Goal: Transaction & Acquisition: Purchase product/service

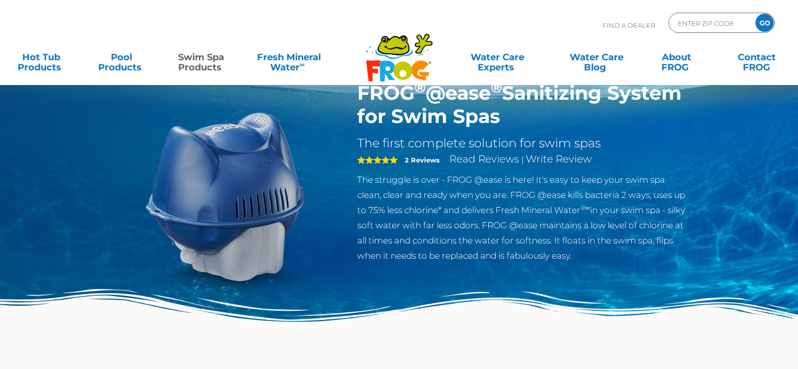
scroll to position [40, 0]
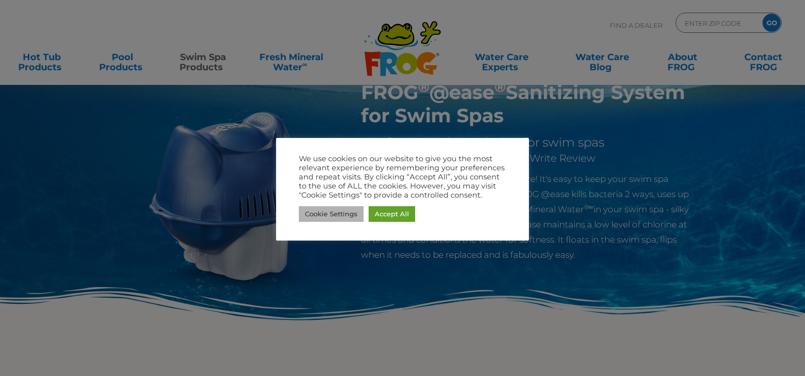
click at [315, 212] on link "Cookie Settings" at bounding box center [331, 214] width 65 height 16
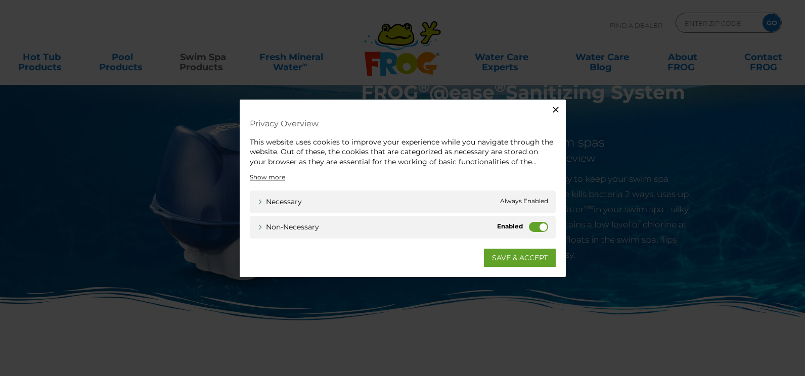
click at [536, 228] on label "Non-necessary" at bounding box center [538, 227] width 19 height 10
click at [0, 0] on input "Non-necessary" at bounding box center [0, 0] width 0 height 0
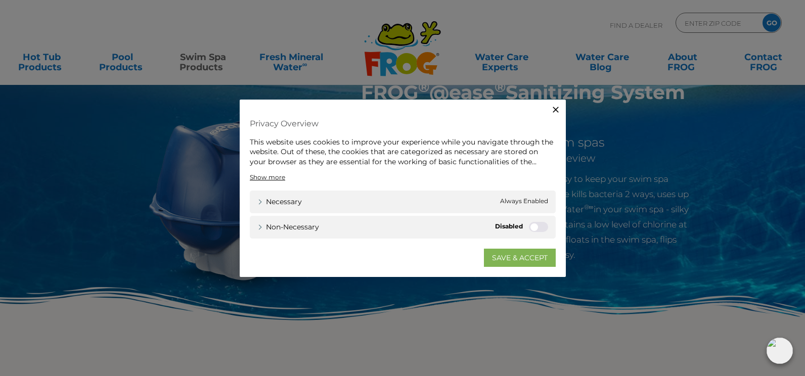
click at [509, 259] on link "SAVE & ACCEPT" at bounding box center [520, 258] width 72 height 18
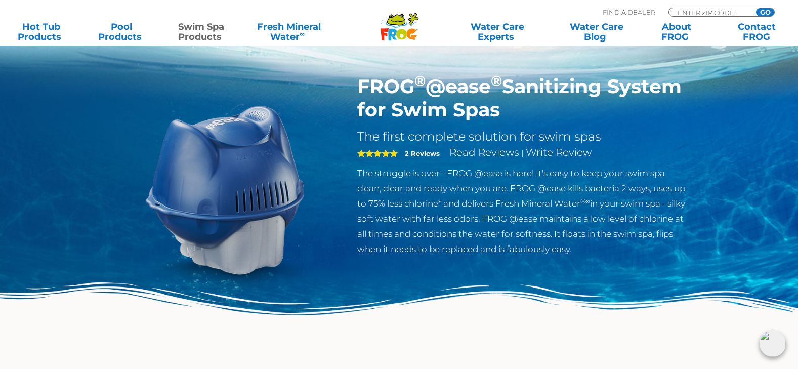
scroll to position [0, 0]
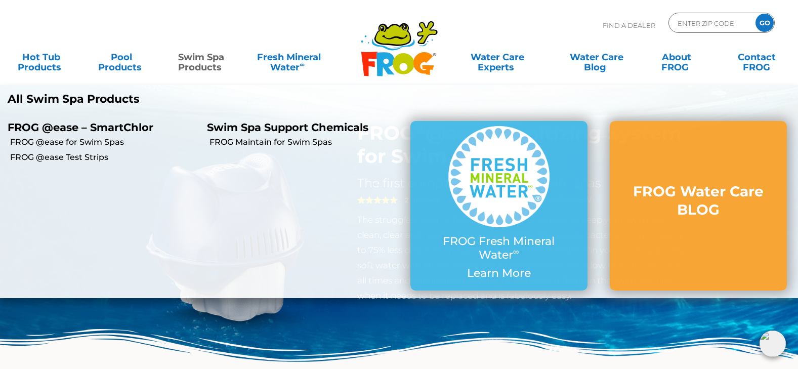
click at [200, 66] on link "Swim Spa Products" at bounding box center [201, 57] width 62 height 20
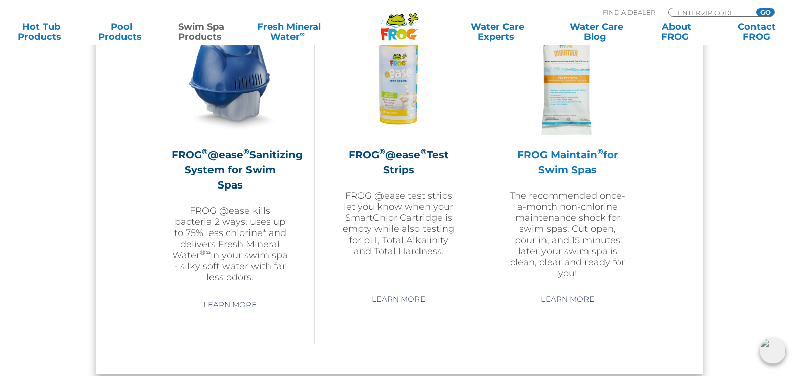
scroll to position [953, 0]
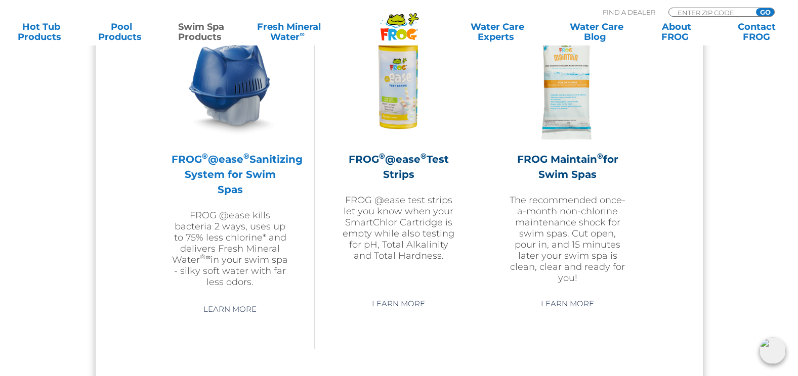
click at [239, 107] on img at bounding box center [229, 82] width 117 height 117
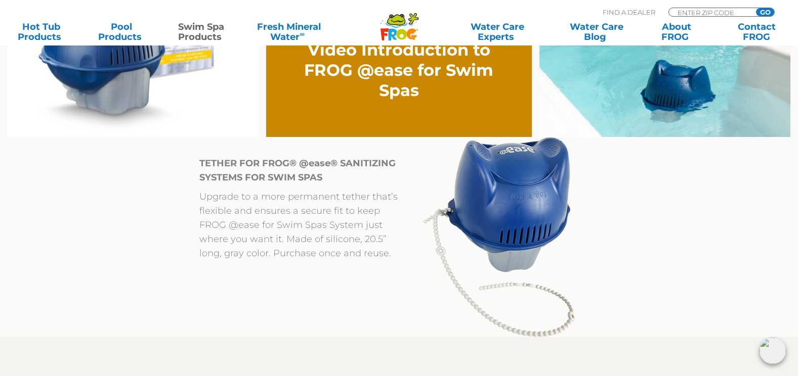
scroll to position [900, 0]
